Goal: Transaction & Acquisition: Download file/media

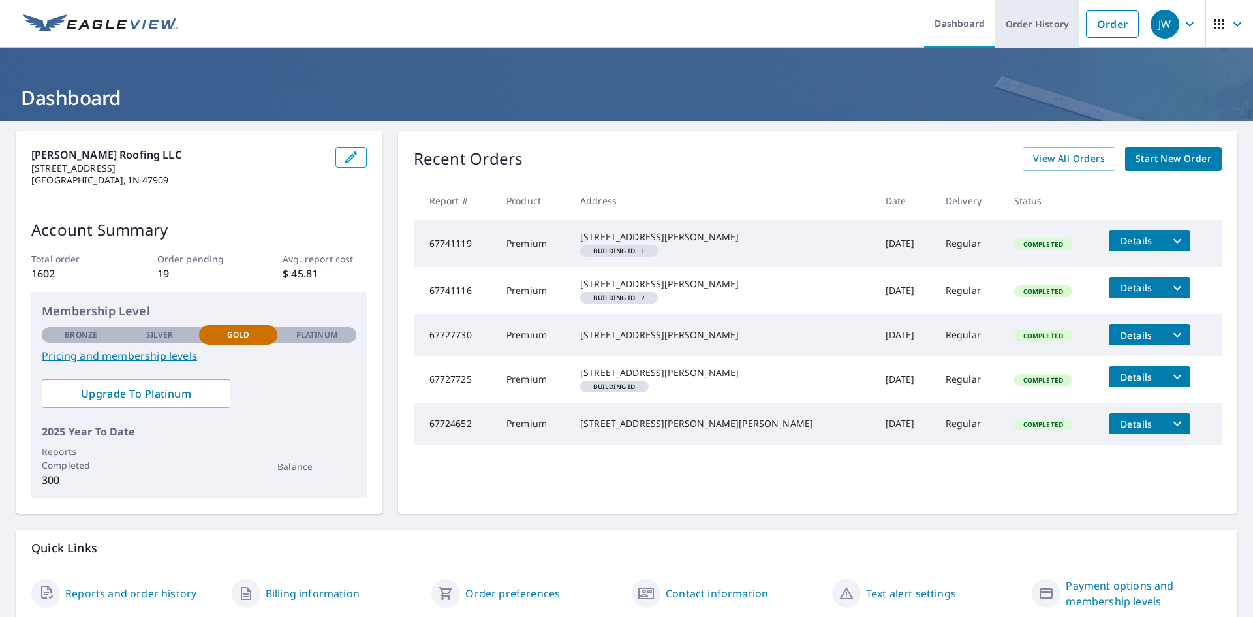
click at [1022, 12] on link "Order History" at bounding box center [1038, 24] width 84 height 48
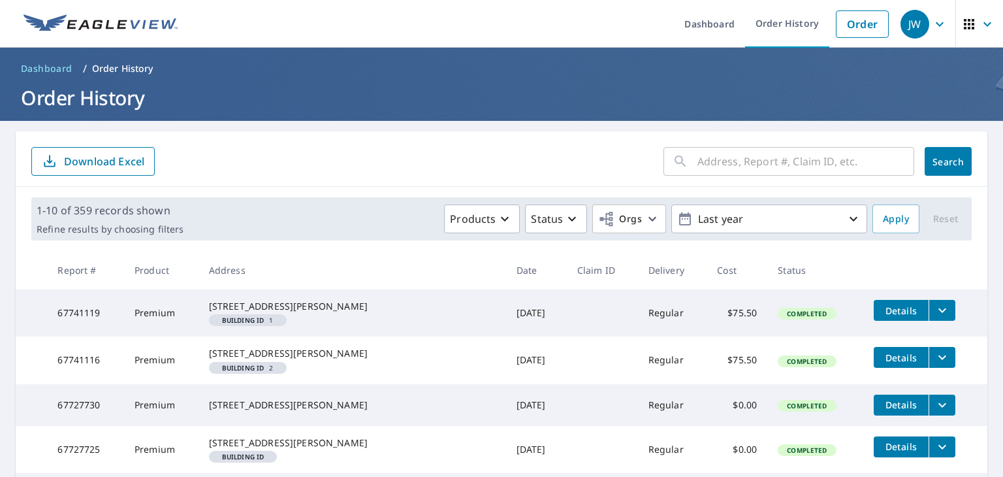
click at [934, 311] on icon "filesDropdownBtn-67741119" at bounding box center [942, 310] width 16 height 16
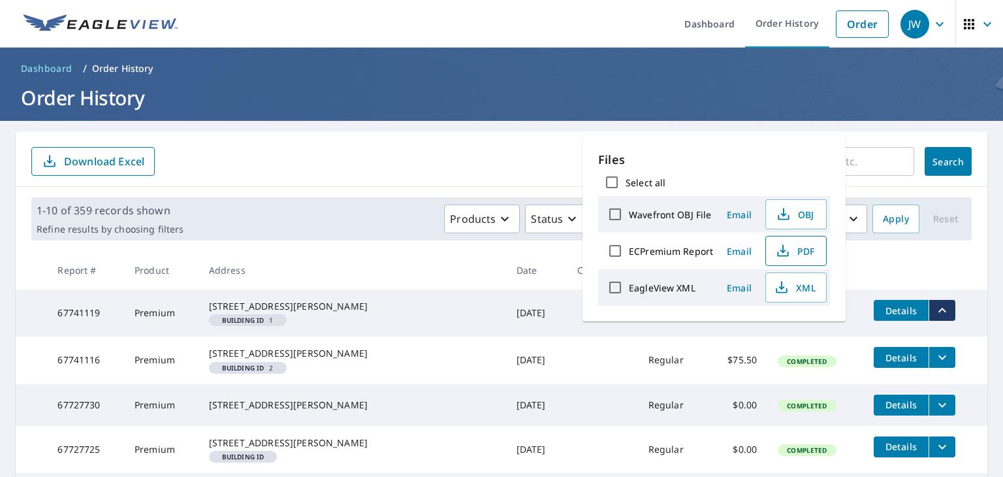
click at [815, 255] on button "PDF" at bounding box center [795, 251] width 61 height 30
click at [316, 159] on form "​ Search Download Excel" at bounding box center [501, 161] width 940 height 29
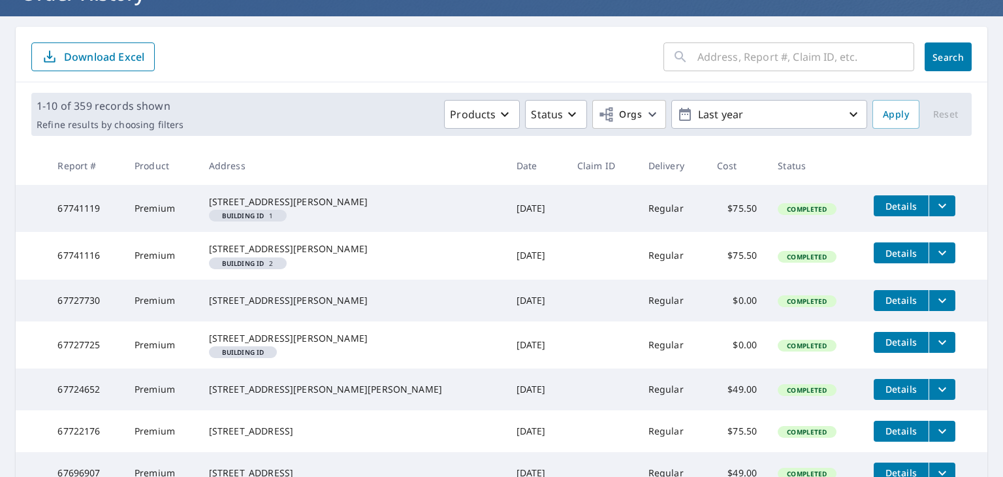
scroll to position [114, 0]
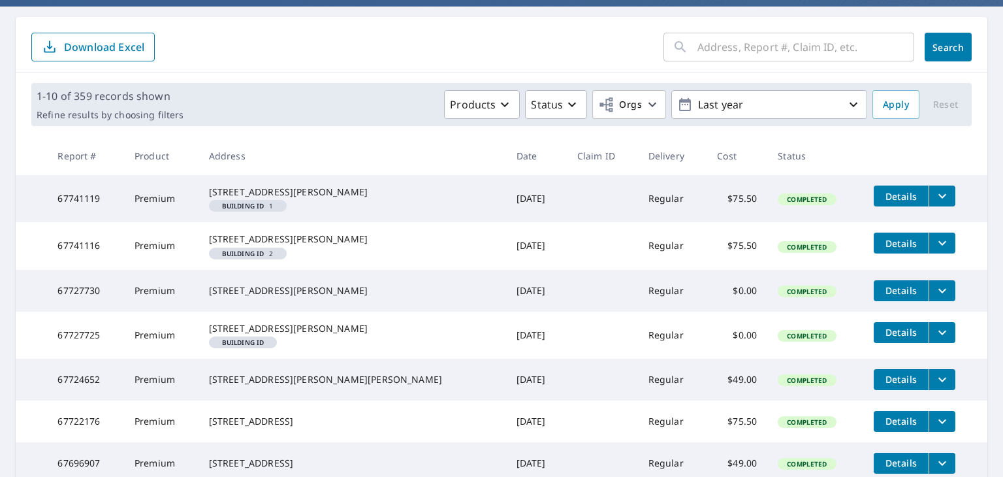
click at [934, 298] on icon "filesDropdownBtn-67727730" at bounding box center [942, 291] width 16 height 16
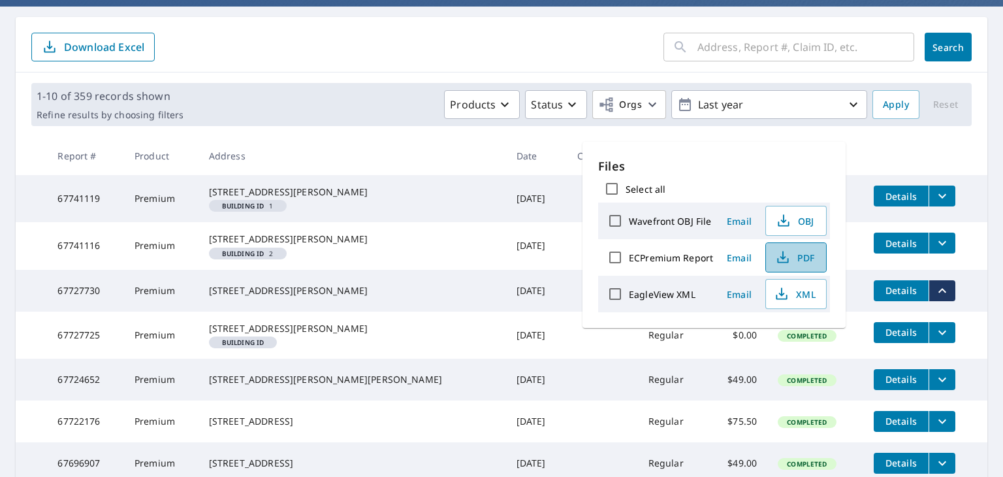
click at [805, 251] on span "PDF" at bounding box center [795, 257] width 42 height 16
click at [351, 221] on td "[STREET_ADDRESS][PERSON_NAME]" at bounding box center [351, 198] width 307 height 47
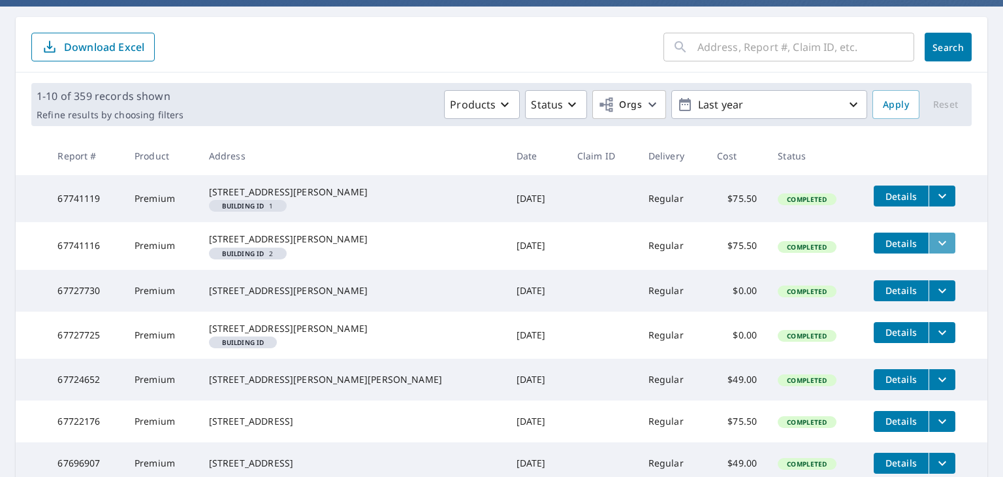
click at [934, 251] on icon "filesDropdownBtn-67741116" at bounding box center [942, 243] width 16 height 16
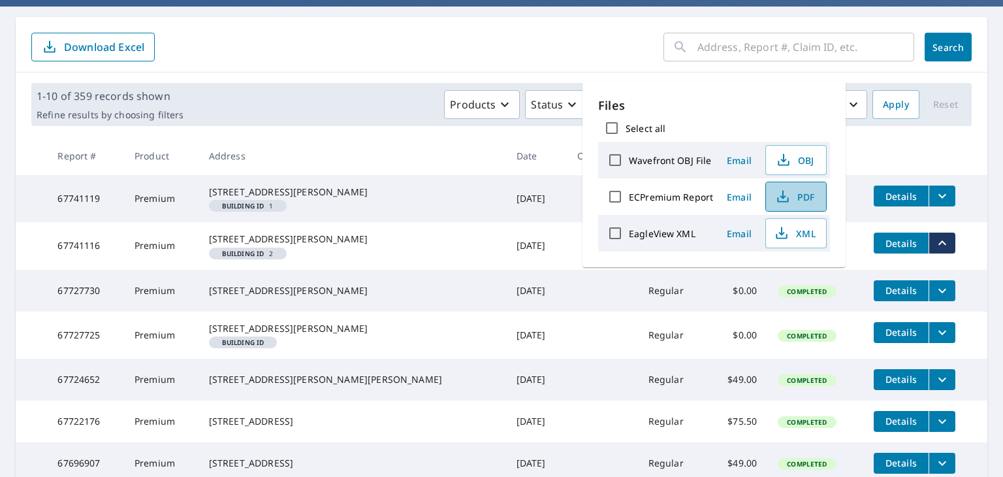
drag, startPoint x: 821, startPoint y: 200, endPoint x: 811, endPoint y: 200, distance: 9.1
click at [819, 200] on button "PDF" at bounding box center [795, 196] width 61 height 30
click at [482, 53] on form "​ Search Download Excel" at bounding box center [501, 47] width 940 height 29
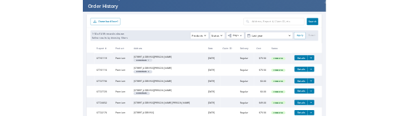
scroll to position [38, 0]
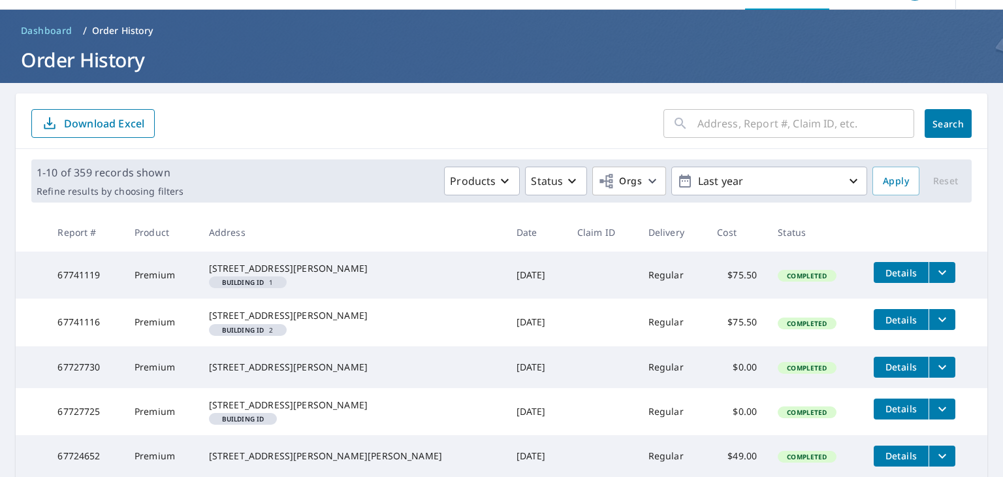
click at [928, 264] on button "filesDropdownBtn-67741119" at bounding box center [941, 272] width 27 height 21
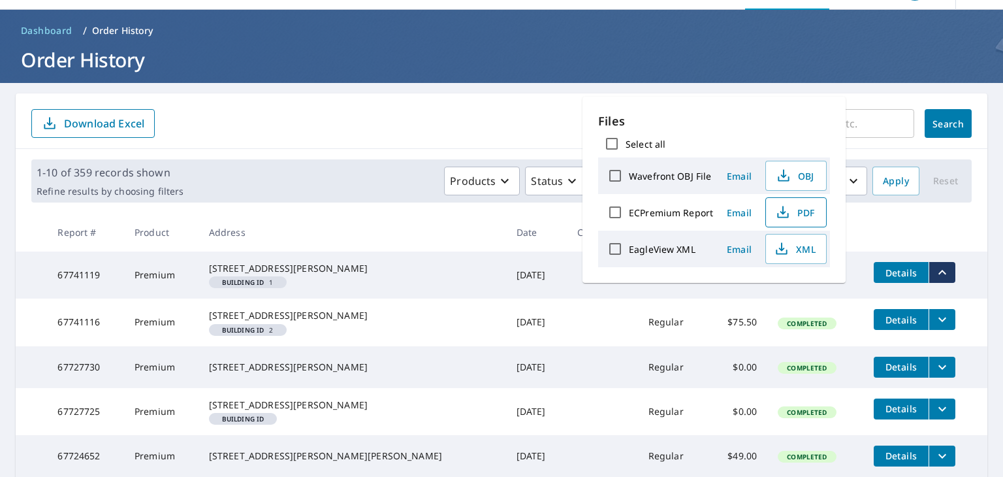
click at [811, 212] on span "PDF" at bounding box center [795, 212] width 42 height 16
click at [426, 128] on form "​ Search Download Excel" at bounding box center [501, 123] width 940 height 29
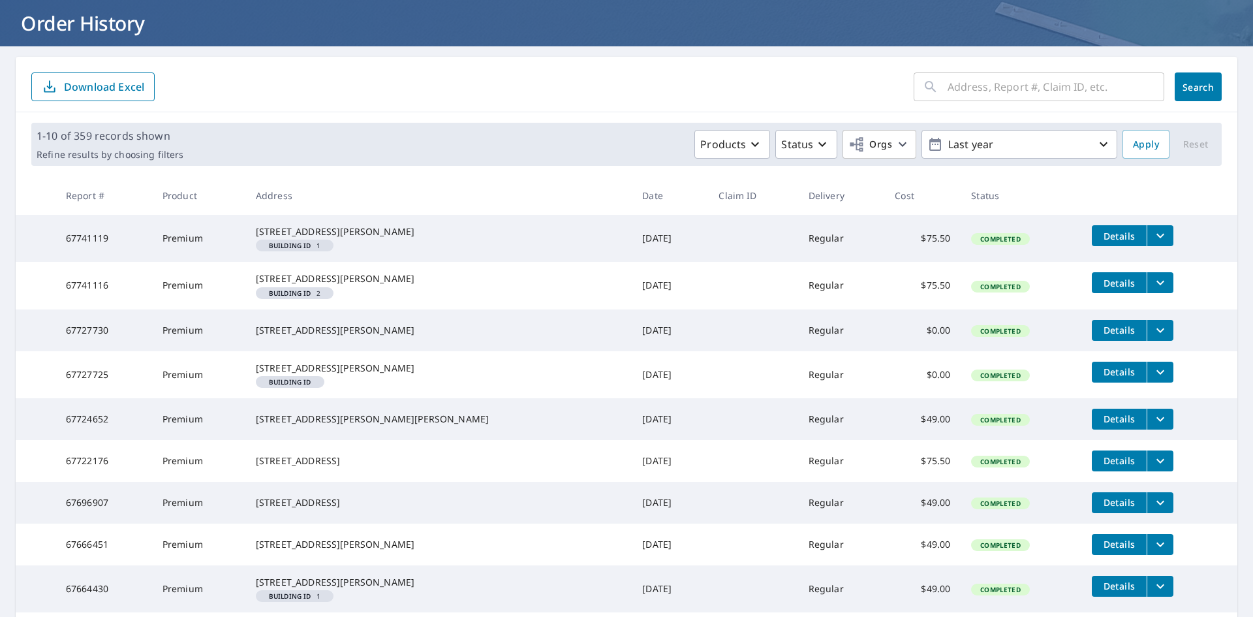
scroll to position [76, 0]
